Goal: Task Accomplishment & Management: Use online tool/utility

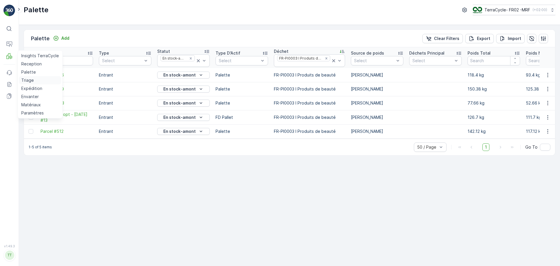
click at [31, 82] on p "Triage" at bounding box center [27, 80] width 13 height 6
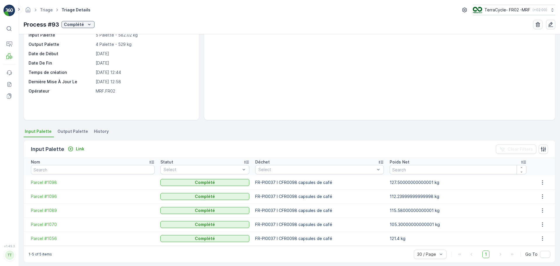
scroll to position [40, 0]
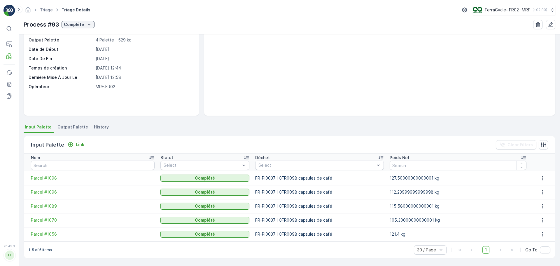
click at [52, 231] on span "Parcel #1056" at bounding box center [93, 234] width 124 height 6
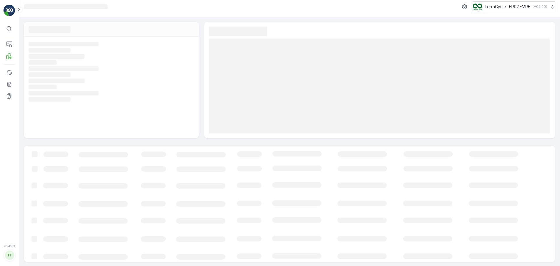
scroll to position [4, 0]
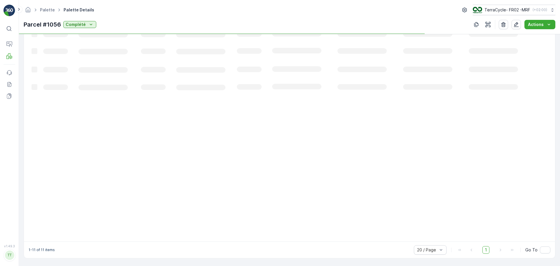
scroll to position [132, 0]
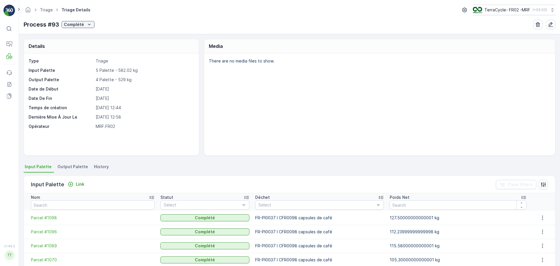
scroll to position [40, 0]
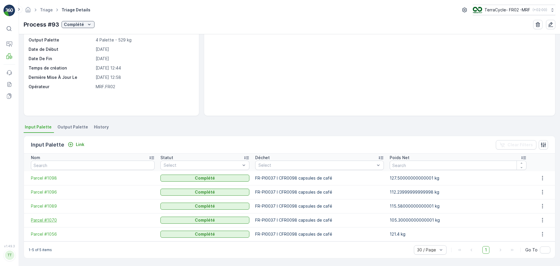
click at [54, 219] on span "Parcel #1070" at bounding box center [93, 220] width 124 height 6
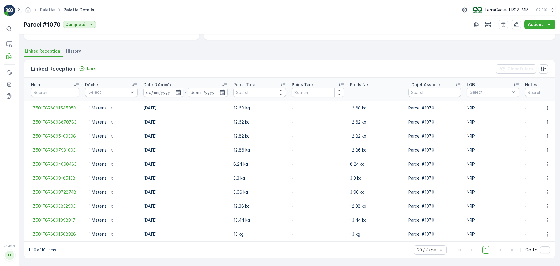
scroll to position [118, 0]
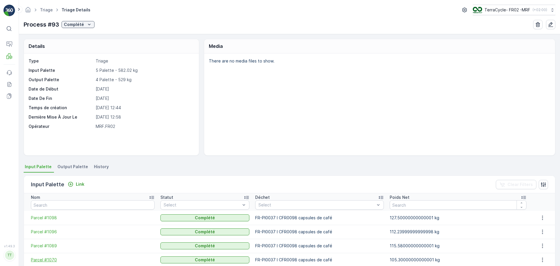
scroll to position [40, 0]
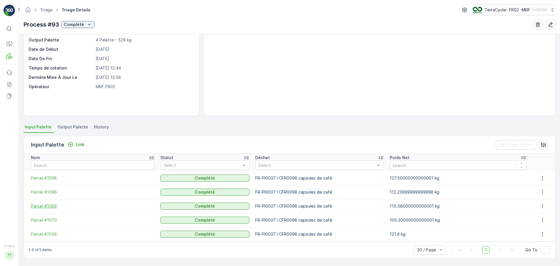
click at [45, 206] on span "Parcel #1089" at bounding box center [93, 206] width 124 height 6
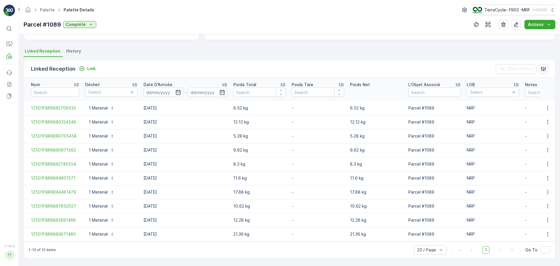
scroll to position [118, 0]
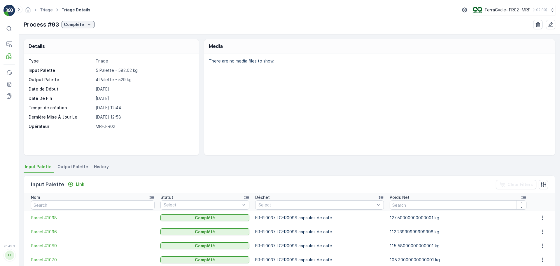
scroll to position [40, 0]
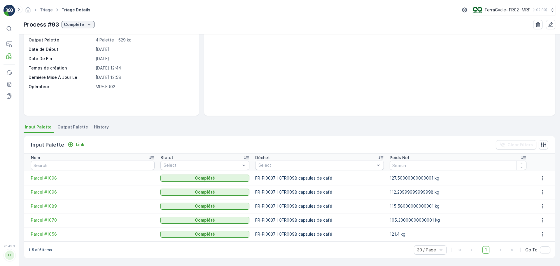
click at [50, 193] on span "Parcel #1096" at bounding box center [93, 192] width 124 height 6
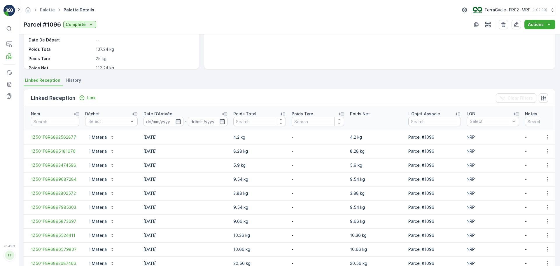
scroll to position [132, 0]
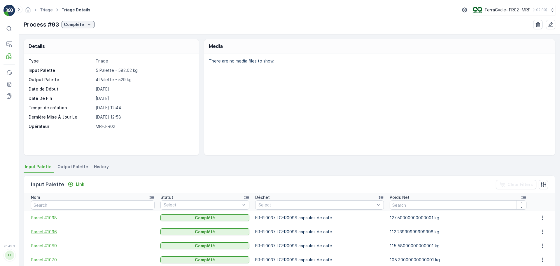
scroll to position [40, 0]
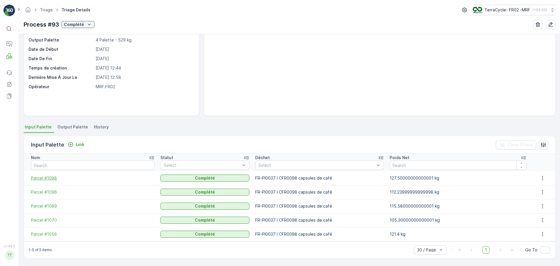
click at [50, 177] on span "Parcel #1098" at bounding box center [93, 178] width 124 height 6
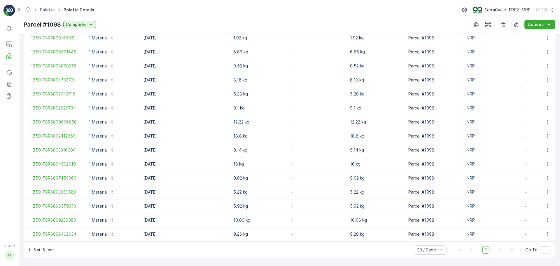
scroll to position [188, 0]
